Goal: Check status

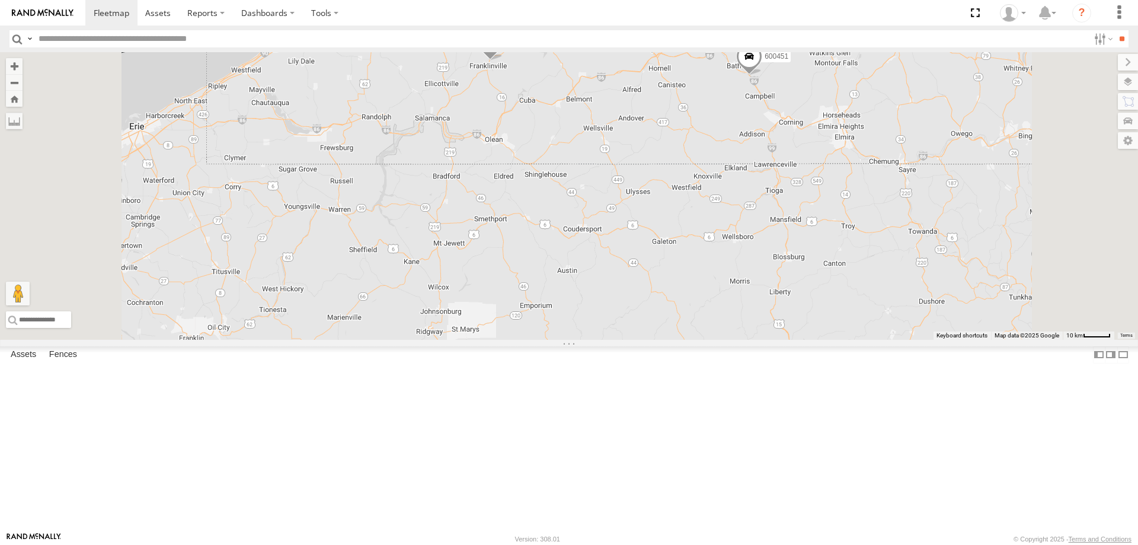
drag, startPoint x: 708, startPoint y: 184, endPoint x: 617, endPoint y: 356, distance: 193.9
click at [620, 340] on div "600451 212 178 600453" at bounding box center [569, 196] width 1138 height 288
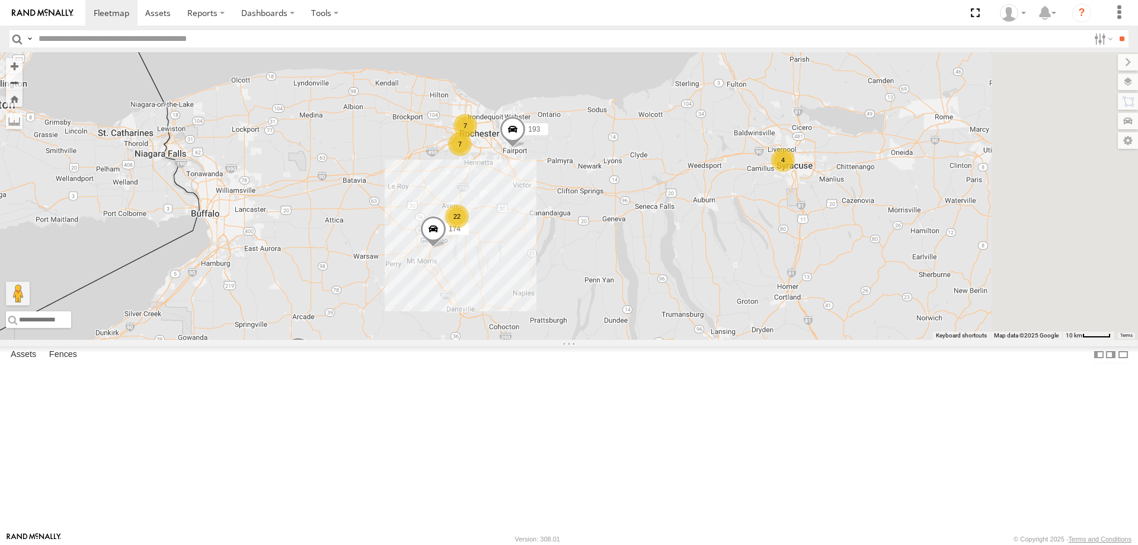
drag, startPoint x: 623, startPoint y: 261, endPoint x: 516, endPoint y: 457, distance: 222.4
click at [518, 340] on div "600451 212 178 600453 7 22 4 174 7 193" at bounding box center [569, 196] width 1138 height 288
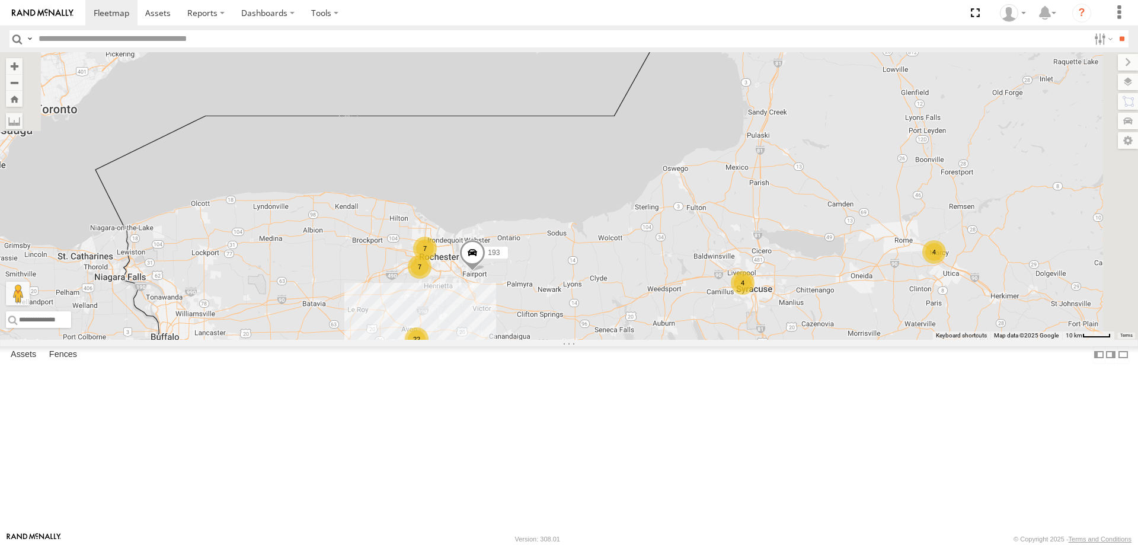
drag, startPoint x: 560, startPoint y: 351, endPoint x: 562, endPoint y: 419, distance: 67.6
click at [562, 340] on div "600451 212 178 600453 7 22 4 174 7 193 4" at bounding box center [569, 196] width 1138 height 288
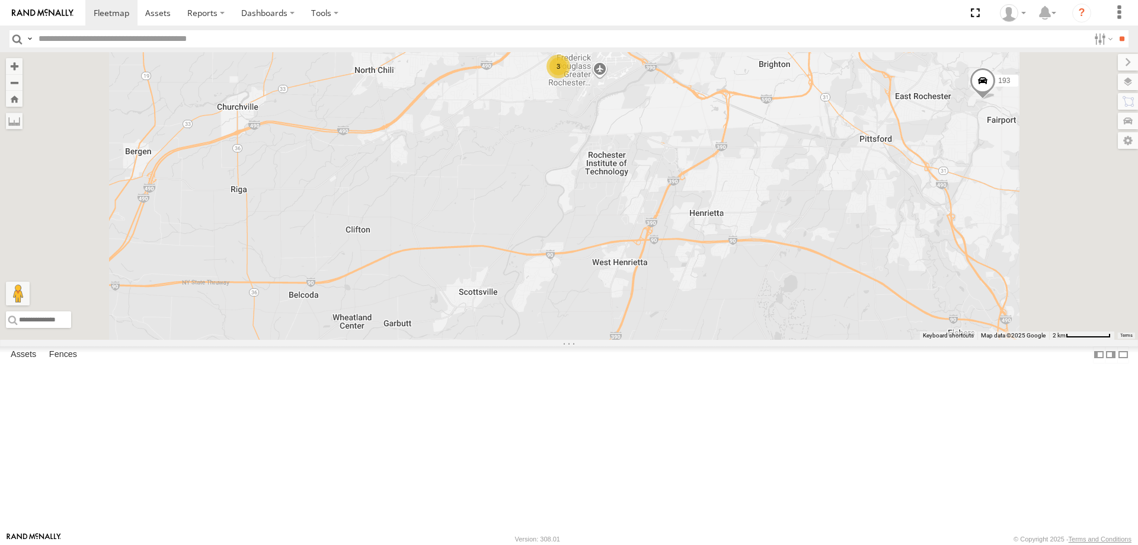
drag, startPoint x: 723, startPoint y: 436, endPoint x: 680, endPoint y: 247, distance: 194.0
click at [684, 267] on div "600451 212 178 600453 174 193 7 3 4" at bounding box center [569, 196] width 1138 height 288
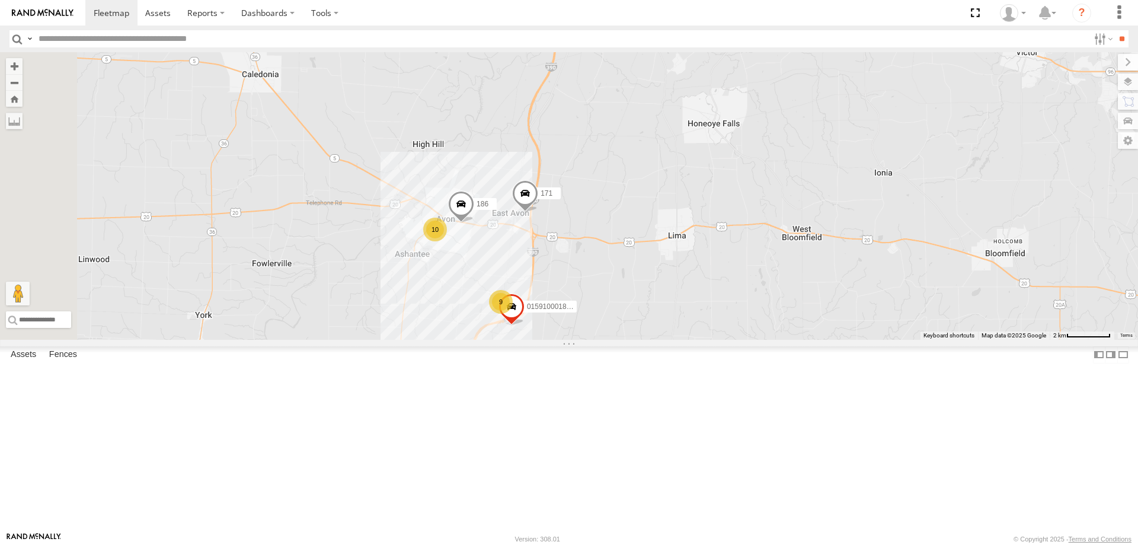
drag, startPoint x: 617, startPoint y: 437, endPoint x: 648, endPoint y: 324, distance: 117.4
click at [648, 324] on div "600451 212 178 600453 174 193 7 3 4 9 171 015910001813289 10 186" at bounding box center [569, 196] width 1138 height 288
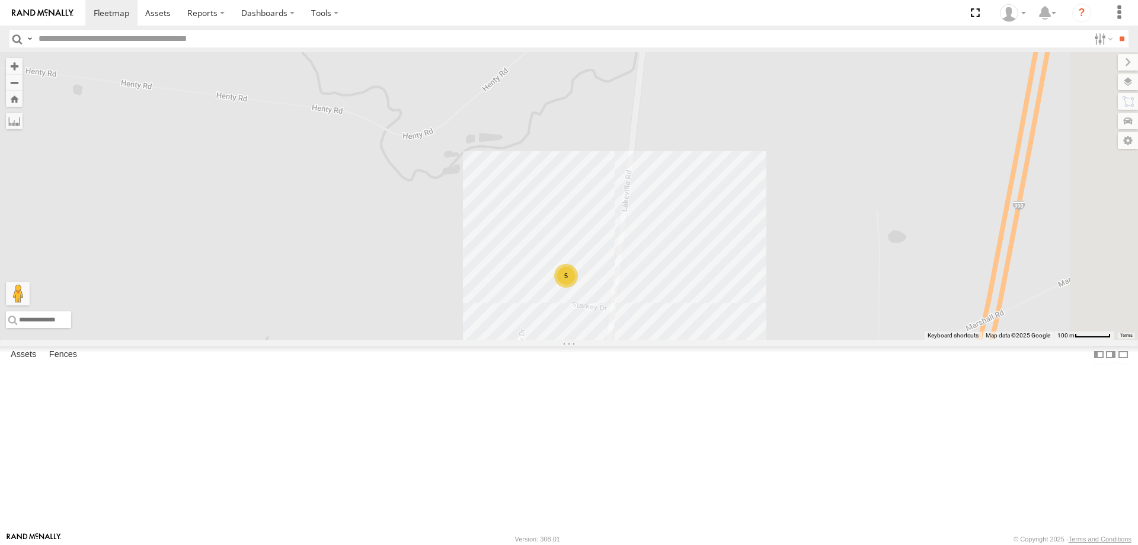
drag, startPoint x: 778, startPoint y: 269, endPoint x: 595, endPoint y: 405, distance: 228.4
click at [595, 340] on div "600451 212 178 600453 174 193 171 015910001813289 186 168 5 4" at bounding box center [569, 196] width 1138 height 288
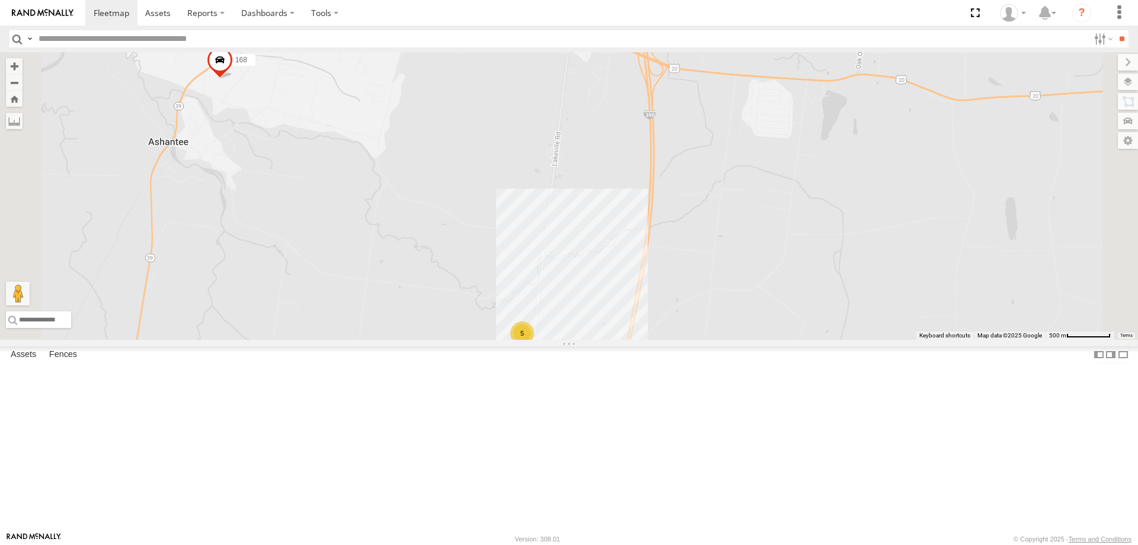
drag, startPoint x: 526, startPoint y: 194, endPoint x: 659, endPoint y: 395, distance: 240.4
click at [643, 340] on div "600451 212 178 600453 174 193 171 015910001813289 186 168 5 4" at bounding box center [569, 196] width 1138 height 288
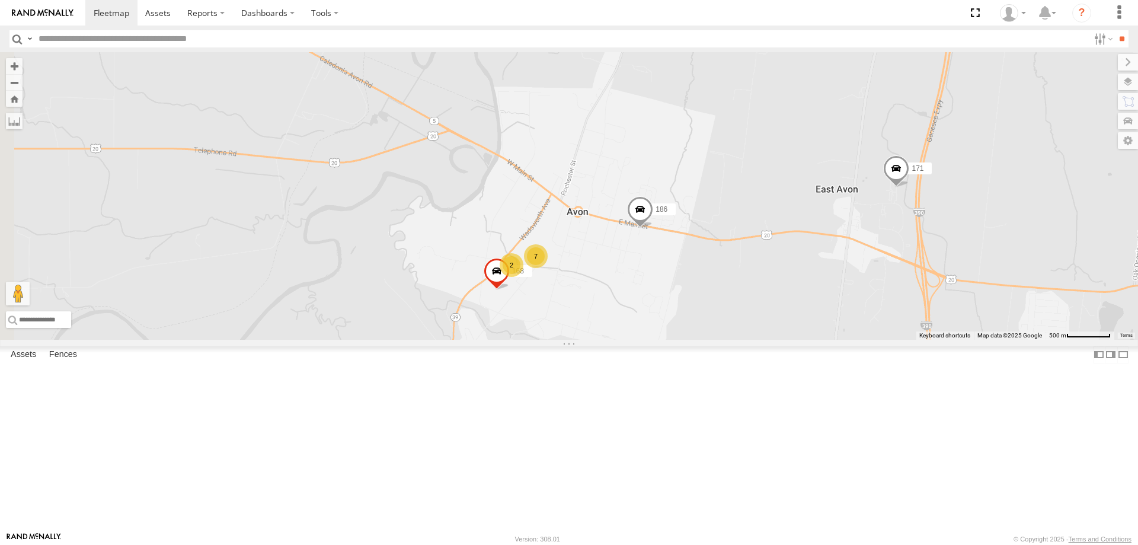
drag, startPoint x: 557, startPoint y: 333, endPoint x: 725, endPoint y: 378, distance: 173.8
click at [724, 340] on div "600451 212 178 600453 174 193 171 015910001813289 186 168 5 4 7 2" at bounding box center [569, 196] width 1138 height 288
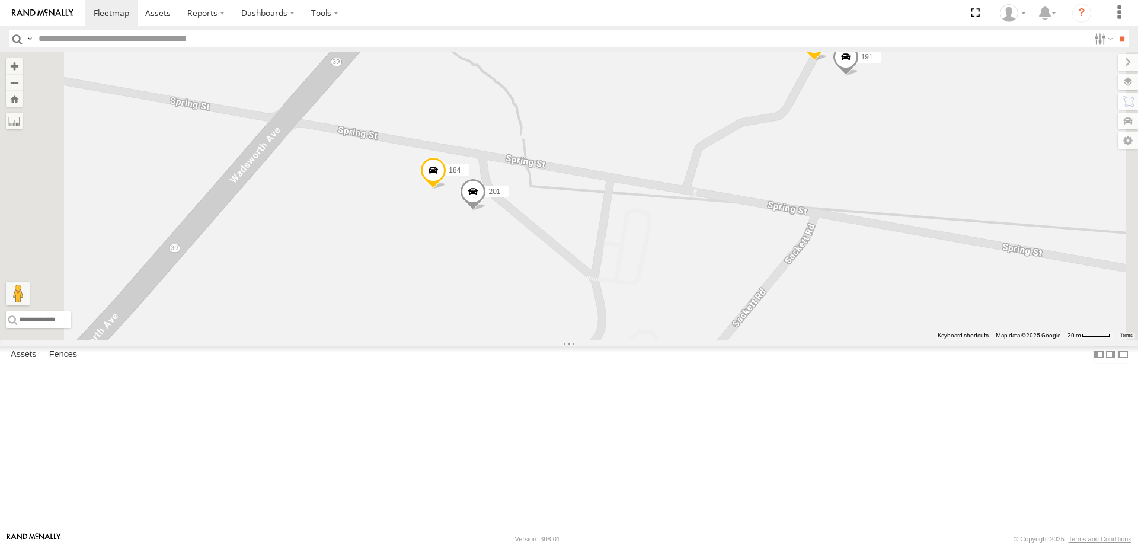
drag, startPoint x: 670, startPoint y: 240, endPoint x: 658, endPoint y: 391, distance: 151.1
click at [658, 340] on div "600451 212 178 600453 174 193 171 015910001813289 186 168 191 184 201 172" at bounding box center [569, 196] width 1138 height 288
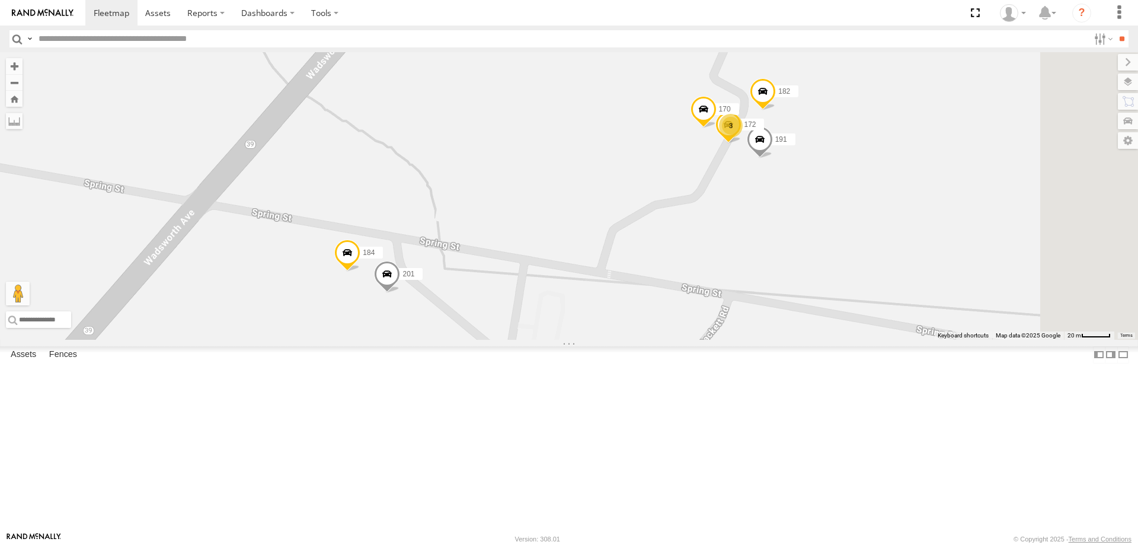
drag, startPoint x: 834, startPoint y: 242, endPoint x: 650, endPoint y: 335, distance: 206.0
click at [652, 334] on div "600451 212 178 600453 174 193 171 015910001813289 186 168 191 184 201 172 3 182…" at bounding box center [569, 196] width 1138 height 288
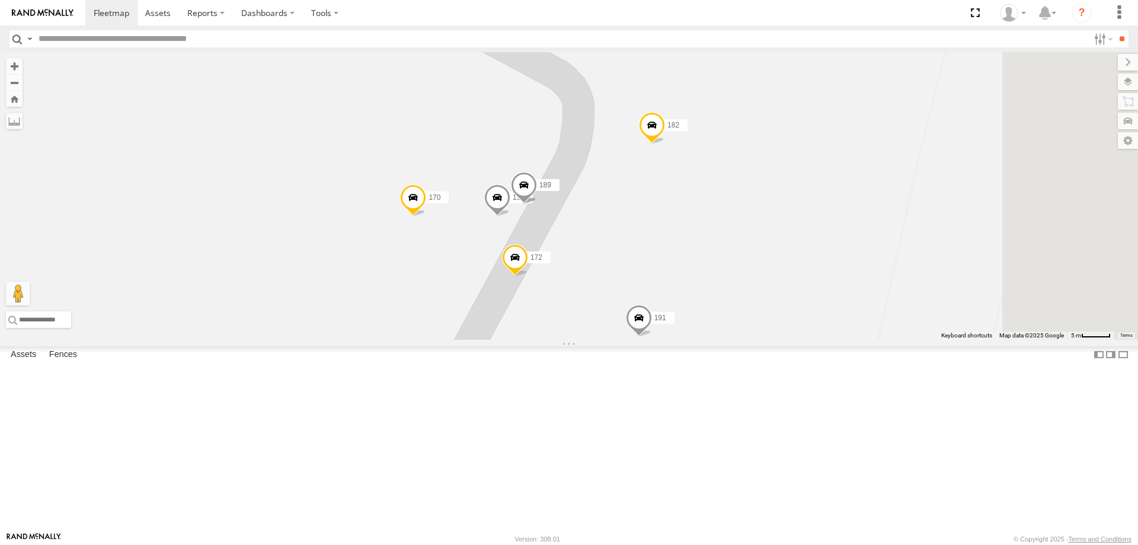
drag, startPoint x: 739, startPoint y: 304, endPoint x: 613, endPoint y: 425, distance: 174.9
click at [613, 340] on div "600451 212 178 600453 174 193 171 015910001813289 186 168 191 184 201 172 182 1…" at bounding box center [569, 196] width 1138 height 288
